Goal: Information Seeking & Learning: Learn about a topic

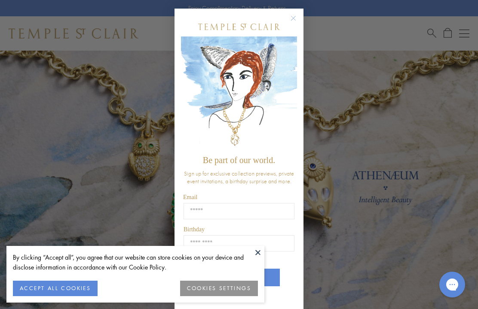
click at [294, 19] on icon "Close dialog" at bounding box center [293, 18] width 4 height 4
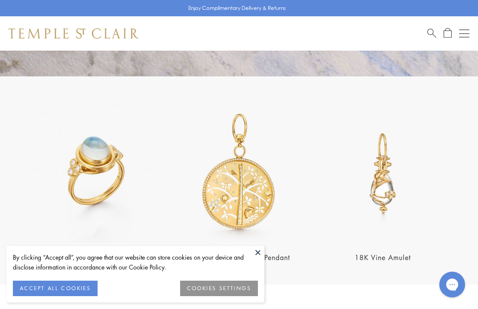
scroll to position [1409, 0]
click at [386, 182] on img at bounding box center [382, 174] width 139 height 139
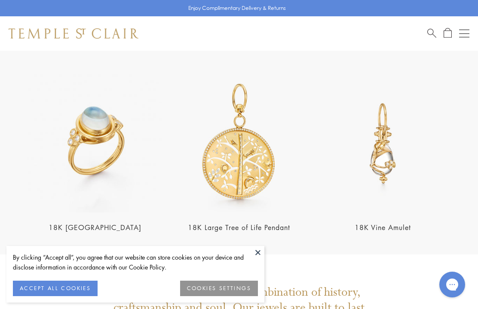
scroll to position [1439, 0]
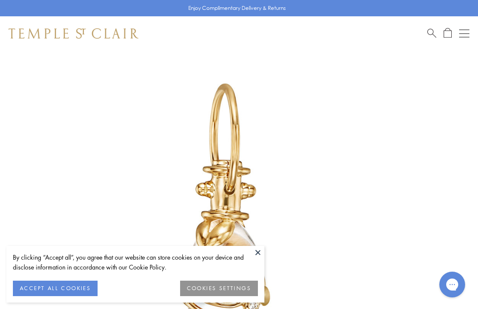
click at [264, 255] on img at bounding box center [226, 226] width 452 height 452
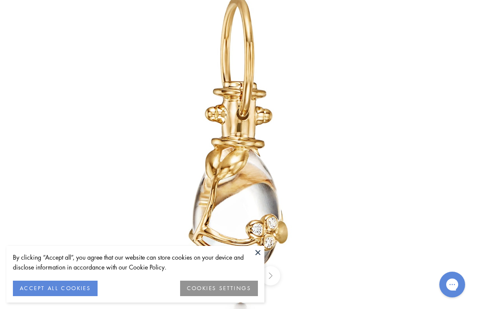
click at [86, 285] on button "ACCEPT ALL COOKIES" at bounding box center [55, 288] width 85 height 15
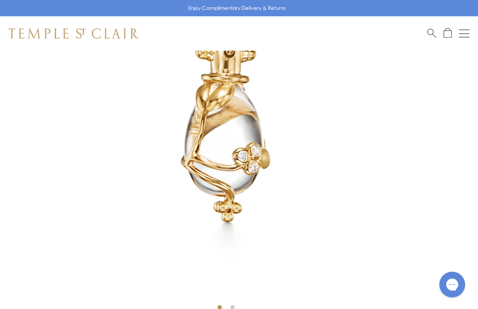
scroll to position [187, 0]
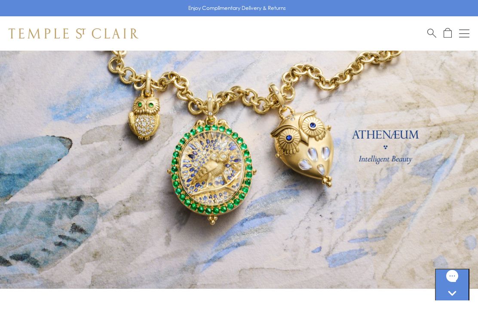
scroll to position [40, 0]
click at [147, 120] on link at bounding box center [239, 149] width 478 height 279
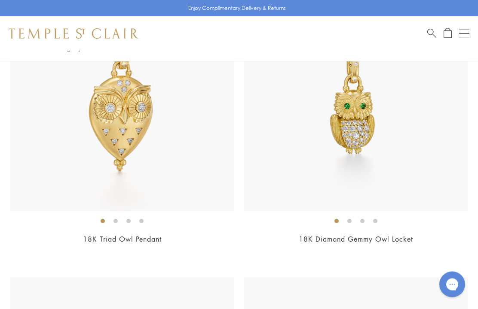
scroll to position [1422, 0]
click at [364, 131] on img at bounding box center [355, 99] width 223 height 223
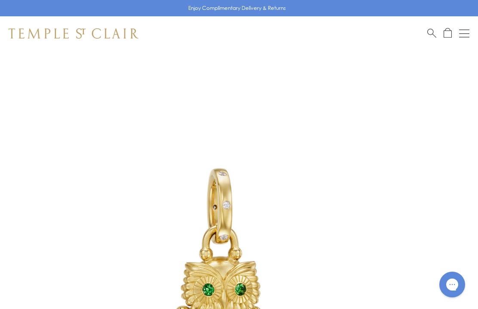
click at [467, 37] on div "Open navigation" at bounding box center [464, 37] width 10 height 0
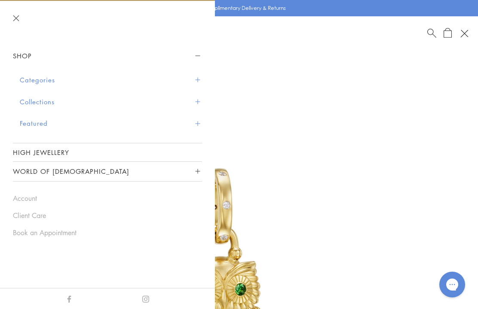
click at [19, 156] on link "High Jewellery" at bounding box center [107, 153] width 189 height 18
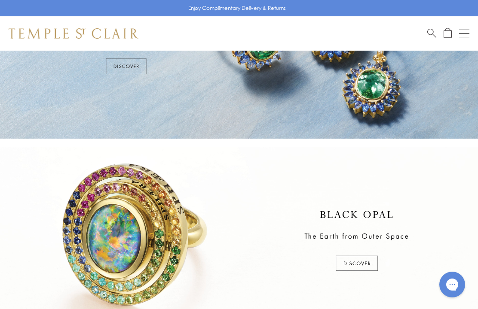
scroll to position [99, 0]
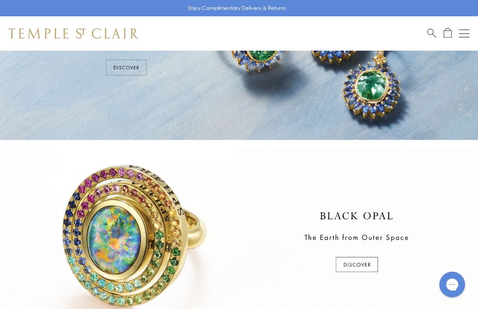
click at [436, 37] on link "Search" at bounding box center [431, 33] width 9 height 11
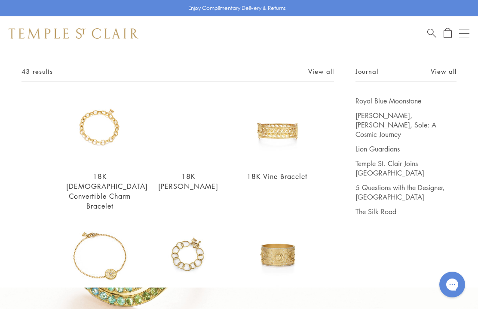
scroll to position [11, 0]
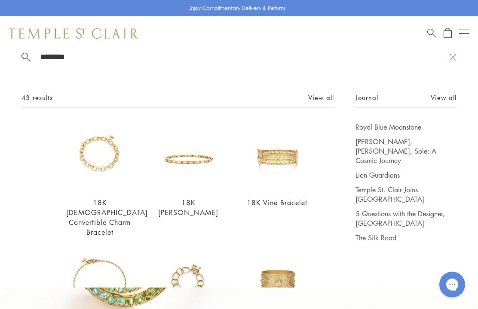
type input "********"
click at [110, 176] on img at bounding box center [99, 155] width 67 height 67
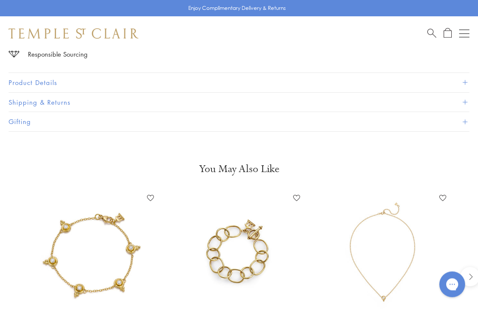
scroll to position [604, 0]
click at [462, 83] on button "Product Details" at bounding box center [239, 82] width 461 height 19
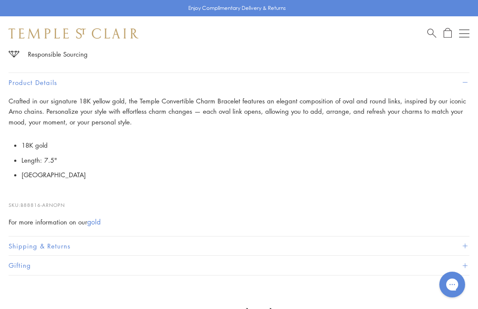
click at [107, 217] on div "For more information on our gold" at bounding box center [239, 222] width 461 height 11
click at [98, 217] on link "gold" at bounding box center [93, 221] width 13 height 9
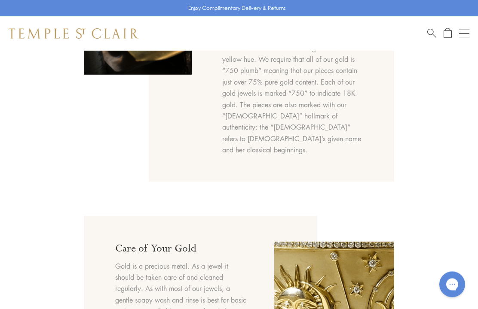
scroll to position [501, 0]
click at [19, 228] on div "Our Gold At Temple St. Clair, we are known for our fine gold work. A fascinatio…" at bounding box center [239, 121] width 478 height 1093
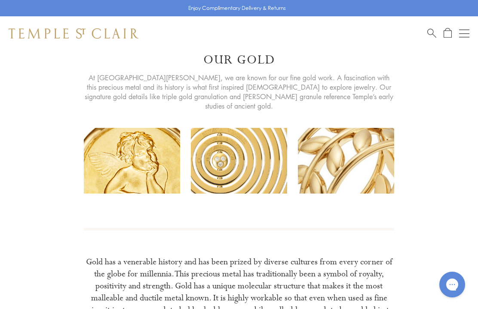
scroll to position [0, 0]
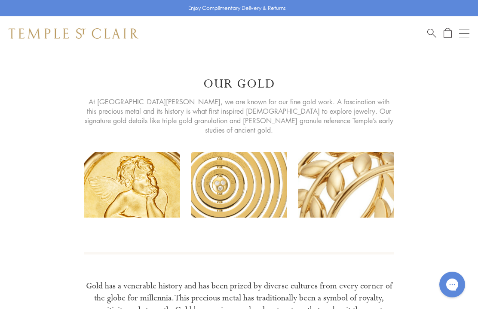
click at [463, 38] on button "Open navigation" at bounding box center [464, 33] width 10 height 10
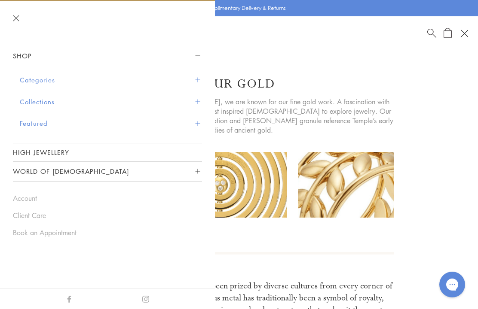
click at [56, 98] on button "Collections" at bounding box center [111, 102] width 182 height 22
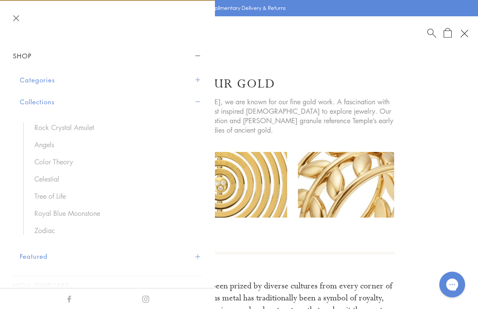
click at [62, 199] on link "Tree of Life" at bounding box center [113, 196] width 159 height 9
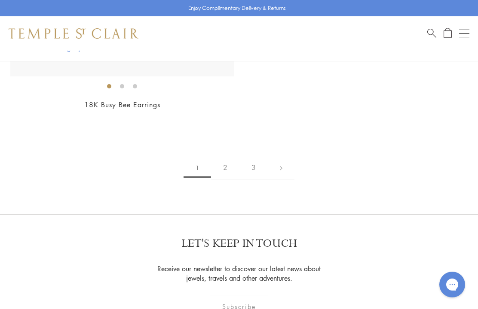
scroll to position [9678, 0]
click at [226, 159] on link "2" at bounding box center [225, 167] width 28 height 24
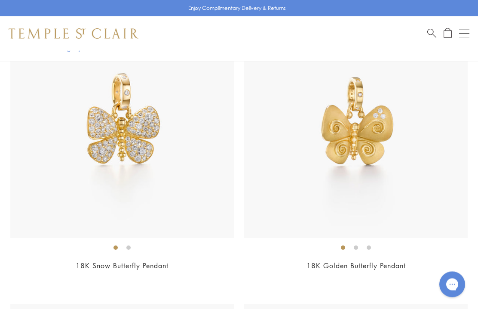
scroll to position [1395, 0]
click at [140, 168] on img at bounding box center [121, 126] width 223 height 223
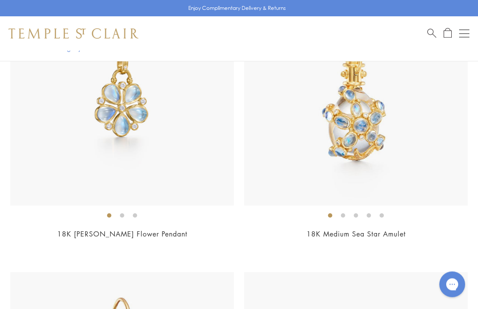
scroll to position [4328, 0]
click at [373, 134] on img at bounding box center [355, 93] width 223 height 223
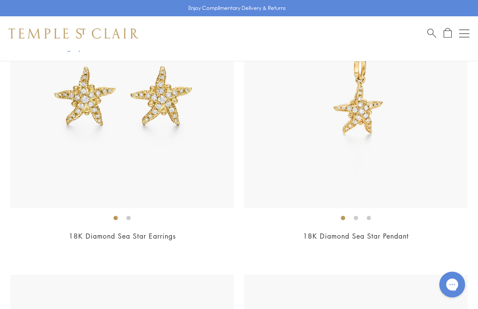
scroll to position [5197, 0]
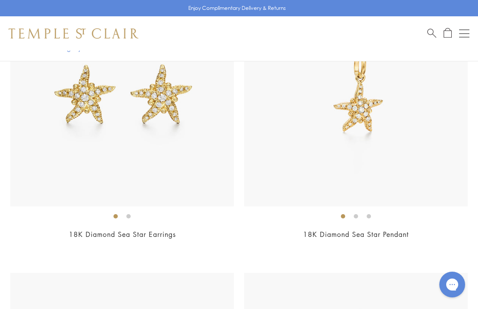
click at [370, 113] on img at bounding box center [355, 94] width 223 height 223
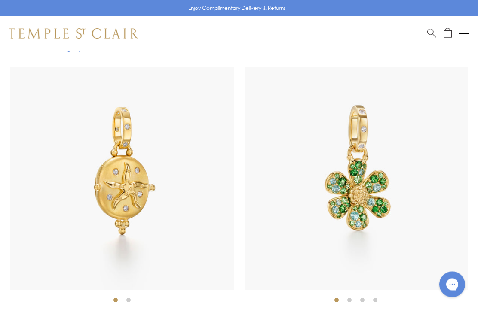
scroll to position [5404, 0]
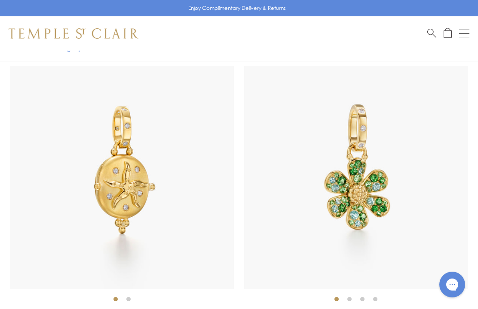
click at [373, 191] on img at bounding box center [355, 177] width 223 height 223
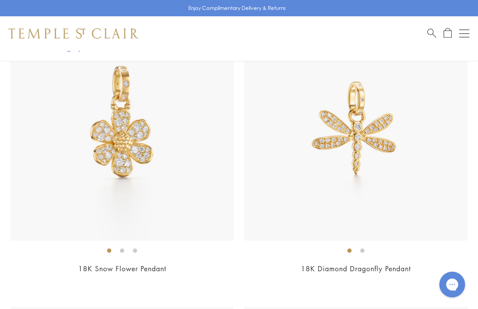
scroll to position [6034, 0]
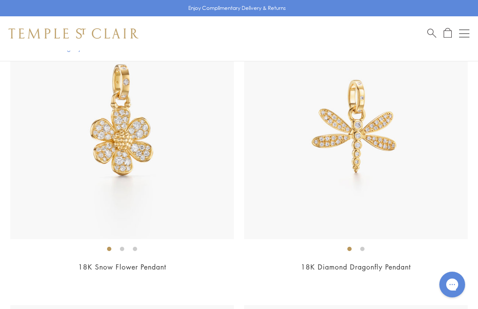
click at [365, 143] on img at bounding box center [355, 127] width 223 height 223
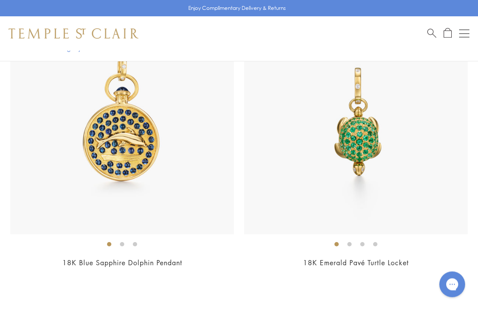
scroll to position [7199, 0]
click at [365, 139] on img at bounding box center [355, 122] width 223 height 223
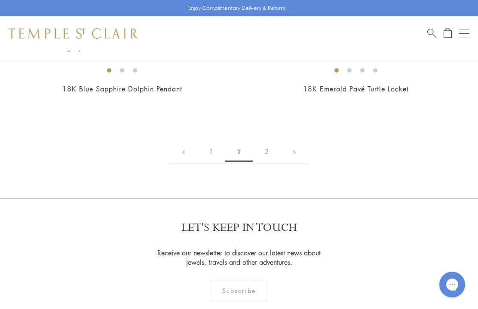
scroll to position [7372, 0]
click at [271, 142] on link "3" at bounding box center [267, 153] width 28 height 24
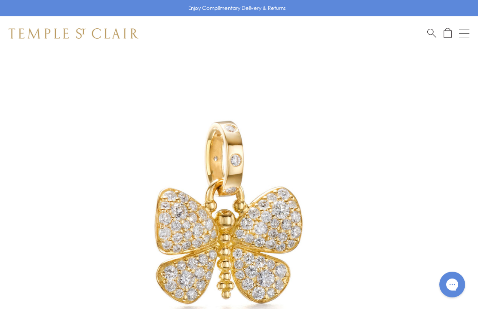
scroll to position [24, 0]
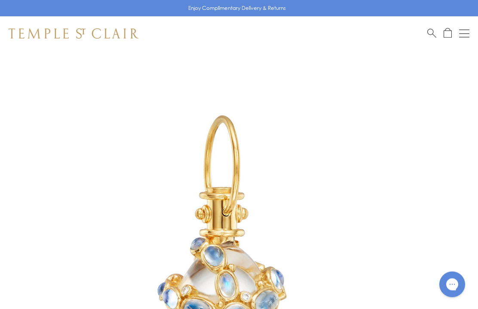
scroll to position [22, 0]
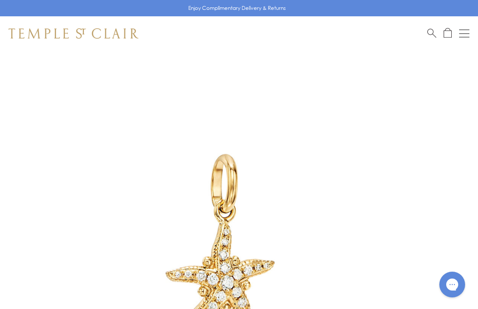
scroll to position [25, 0]
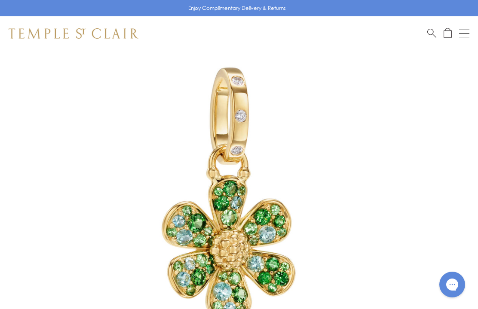
scroll to position [58, 0]
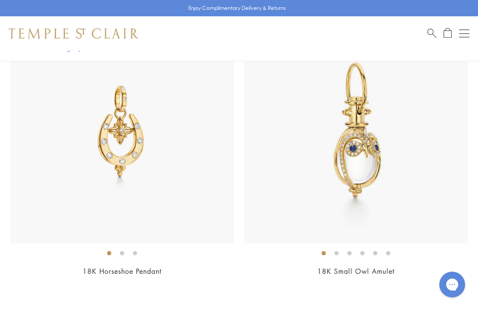
scroll to position [809, 0]
click at [374, 174] on img at bounding box center [355, 132] width 223 height 223
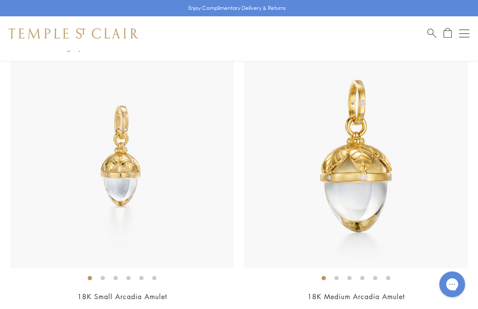
scroll to position [1946, 0]
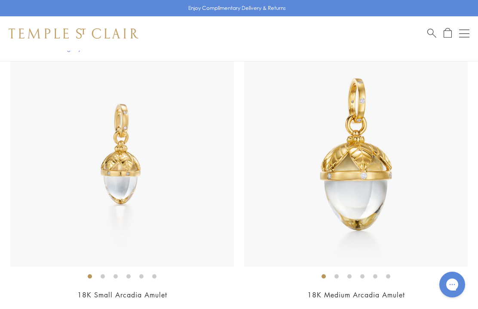
click at [126, 185] on img at bounding box center [121, 154] width 223 height 223
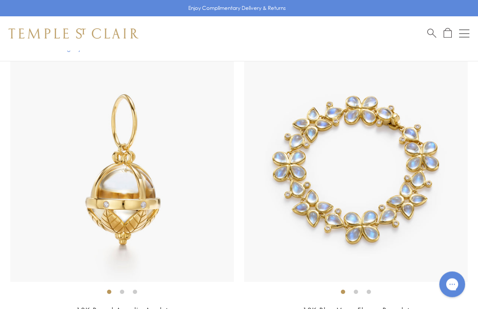
scroll to position [2221, 0]
click at [137, 202] on img at bounding box center [121, 169] width 223 height 223
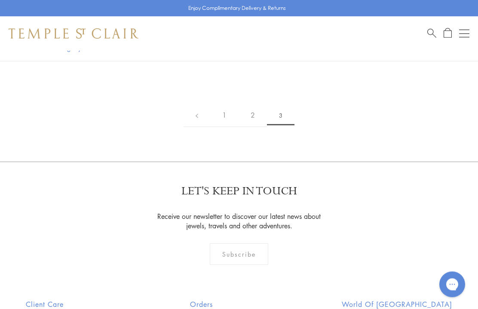
scroll to position [5643, 0]
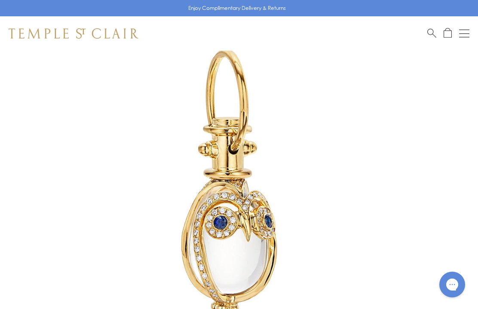
scroll to position [73, 0]
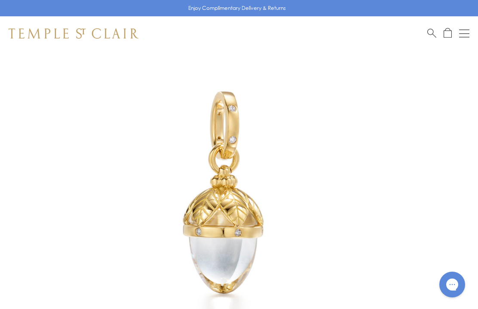
scroll to position [80, 0]
